Goal: Contribute content

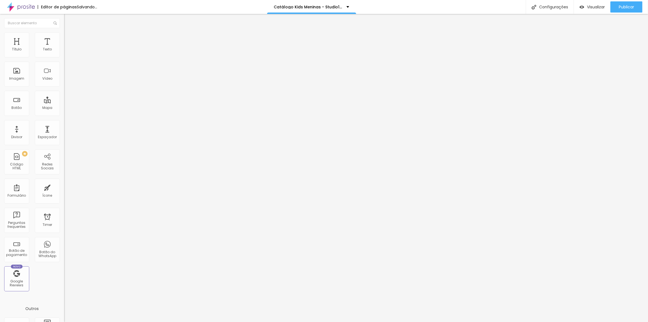
click at [64, 192] on textarea "Oi Tia Gabi, tudo bem? este mês eu vou querer o cenário *Arco Boho.* Obrigada(o…" at bounding box center [95, 196] width 63 height 9
drag, startPoint x: 41, startPoint y: 106, endPoint x: 64, endPoint y: 127, distance: 31.1
click at [64, 192] on textarea "Oi Tia Gabi, tudo bem? este mês eu vou querer o cenário *Arco Boho.* Obrigada(o…" at bounding box center [95, 196] width 63 height 9
type textarea "Oi Tia Gabi, tudo bem? este mês eu vou querer o cenário *Arco Boho Lilas.* Obri…"
click at [94, 47] on img at bounding box center [95, 44] width 3 height 3
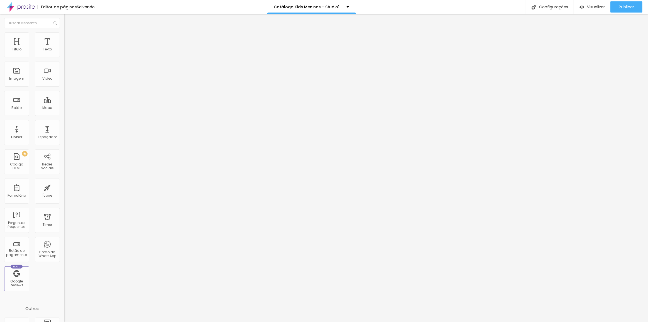
click at [64, 48] on span "Adicionar imagem" at bounding box center [82, 45] width 36 height 5
drag, startPoint x: 43, startPoint y: 107, endPoint x: 49, endPoint y: 107, distance: 6.7
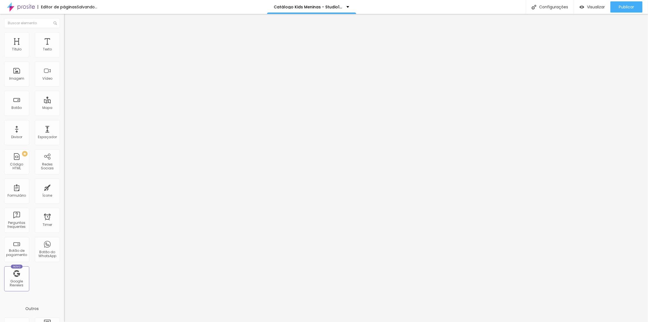
click at [64, 192] on textarea "Oi Tia Gabi, tudo bem? este mês eu vou querer o cenário *Arco Boho Lilas.* Obri…" at bounding box center [95, 196] width 63 height 9
type textarea "Oi Tia Gabi, tudo bem? este mês eu vou querer o cenário *Arco Boho Rosa.* Obrig…"
click at [64, 162] on div "Editar Botão do WhatsApp Conteúdo Estilo Avançado Número do WhatsApp * [PHONE_N…" at bounding box center [96, 168] width 64 height 308
click at [618, 9] on button "Publicar" at bounding box center [626, 6] width 32 height 11
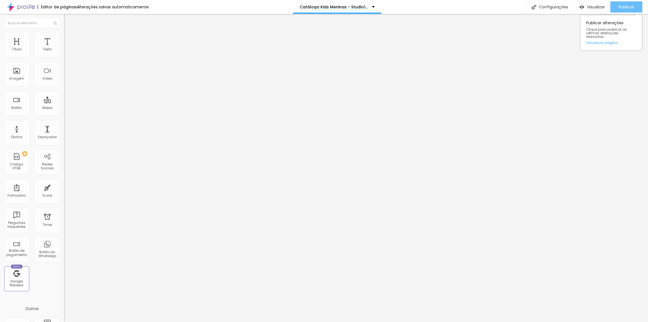
click at [620, 6] on span "Publicar" at bounding box center [626, 7] width 15 height 4
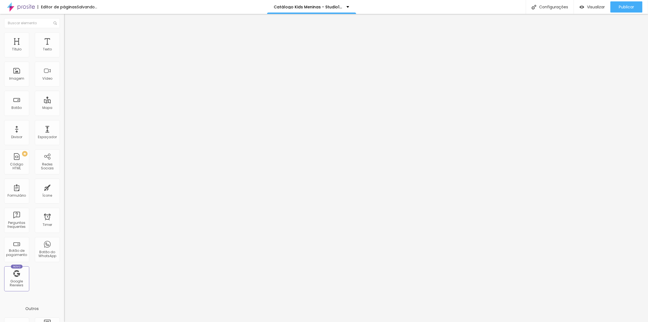
drag, startPoint x: 23, startPoint y: 107, endPoint x: 33, endPoint y: 108, distance: 9.3
click at [64, 192] on textarea "Oi Tia Gabi, tudo bem? este mês eu vou querer o cenário *KOMB.* Obrigada(o). ❤" at bounding box center [95, 196] width 63 height 9
type textarea "Oi Tia Gabi, tudo bem? este mês eu vou querer o cenário *[PERSON_NAME].* Obriga…"
click at [94, 47] on img at bounding box center [95, 44] width 3 height 3
click at [64, 48] on span "Adicionar imagem" at bounding box center [82, 45] width 36 height 5
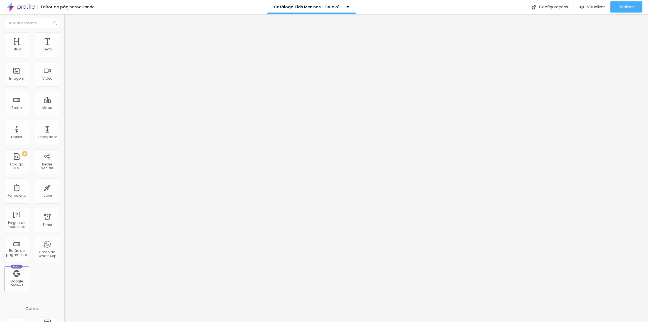
click at [94, 48] on span at bounding box center [95, 45] width 3 height 5
click at [64, 48] on span "Adicionar imagem" at bounding box center [82, 45] width 36 height 5
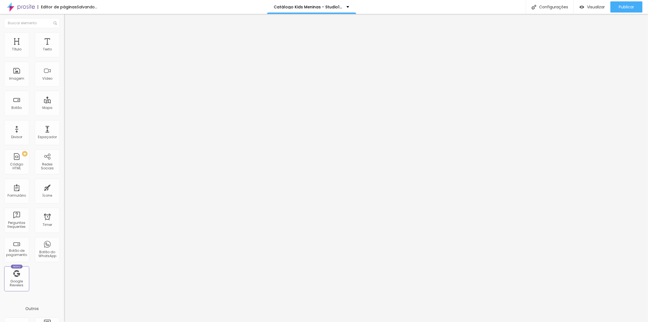
drag, startPoint x: 23, startPoint y: 106, endPoint x: 30, endPoint y: 106, distance: 7.2
click at [64, 192] on textarea "Oi Tia Gabi, tudo bem? este mês eu vou querer o cenário *FURÔ.* Obrigada(o). ❤" at bounding box center [95, 196] width 63 height 9
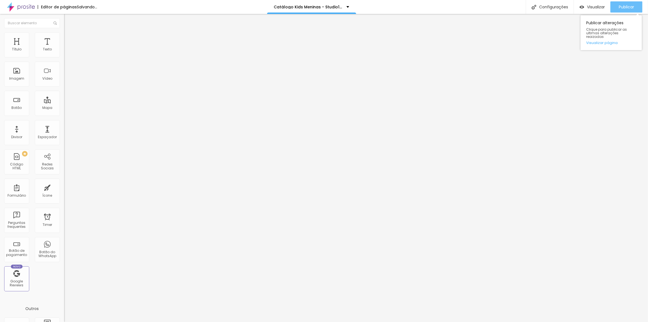
type textarea "Oi Tia Gabi, tudo bem? este mês eu vou querer o cenário *[PERSON_NAME].* Obriga…"
click at [621, 8] on span "Publicar" at bounding box center [626, 7] width 15 height 4
drag, startPoint x: 32, startPoint y: 106, endPoint x: 50, endPoint y: 106, distance: 18.1
click at [64, 192] on textarea "Oi Tia Gabi, tudo bem? este mês eu vou querer o cenário *Arco Boho Rosa.* Obrig…" at bounding box center [95, 196] width 63 height 9
type textarea "Oi Tia Gabi, tudo bem? este mês eu vou querer o cenário *Arco Girassol.* Obriga…"
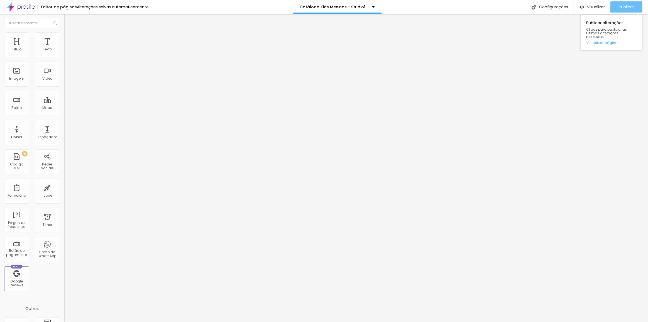
click at [619, 7] on span "Publicar" at bounding box center [626, 7] width 15 height 4
click at [625, 5] on span "Publicar" at bounding box center [626, 7] width 15 height 4
click at [626, 11] on div "Publicar" at bounding box center [626, 6] width 15 height 11
click at [621, 3] on div "Publicar" at bounding box center [626, 6] width 15 height 11
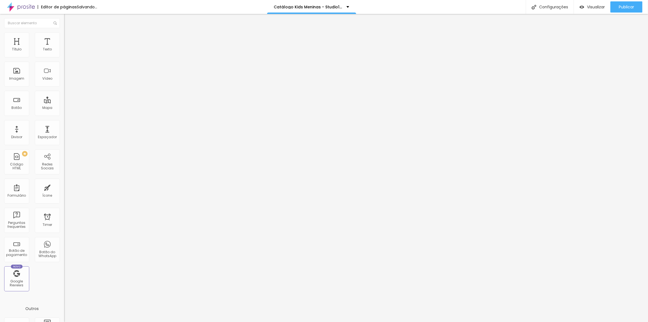
drag, startPoint x: 23, startPoint y: 106, endPoint x: 35, endPoint y: 106, distance: 12.3
click at [64, 192] on textarea "Oi Tia Gabi, tudo bem? este mês eu vou querer o cenário *[PERSON_NAME].* Obriga…" at bounding box center [95, 196] width 63 height 9
drag, startPoint x: 35, startPoint y: 106, endPoint x: 40, endPoint y: 107, distance: 4.9
click at [64, 192] on textarea "Oi Tia Gabi, tudo bem? este mês eu vou querer o cenário *[PERSON_NAME].* Obriga…" at bounding box center [95, 196] width 63 height 9
type textarea "Oi Tia Gabi, tudo bem? este mês eu vou querer o cenário *Limãozinho.* Obrigada(…"
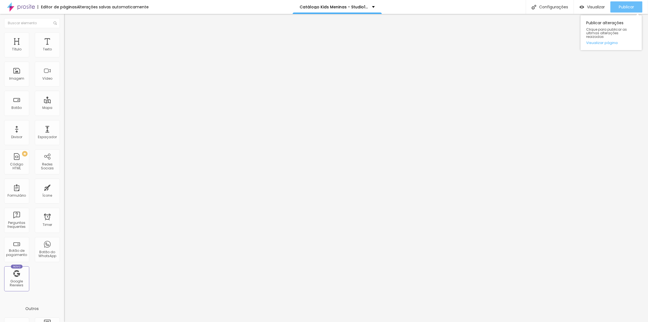
click at [621, 8] on span "Publicar" at bounding box center [626, 7] width 15 height 4
drag, startPoint x: 623, startPoint y: 7, endPoint x: 624, endPoint y: 1, distance: 5.6
click at [623, 7] on span "Publicar" at bounding box center [626, 7] width 15 height 4
click at [635, 5] on button "Publicar" at bounding box center [626, 6] width 32 height 11
